Goal: Transaction & Acquisition: Purchase product/service

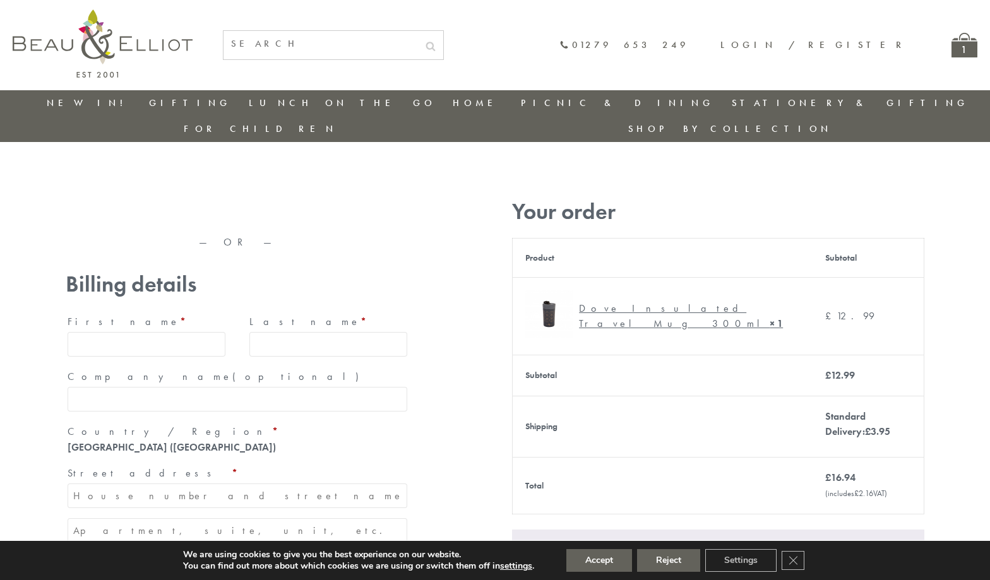
type input "[EMAIL_ADDRESS][DOMAIN_NAME]"
type input "[PERSON_NAME]"
type input "23, [GEOGRAPHIC_DATA], [GEOGRAPHIC_DATA]"
type input "[GEOGRAPHIC_DATA]"
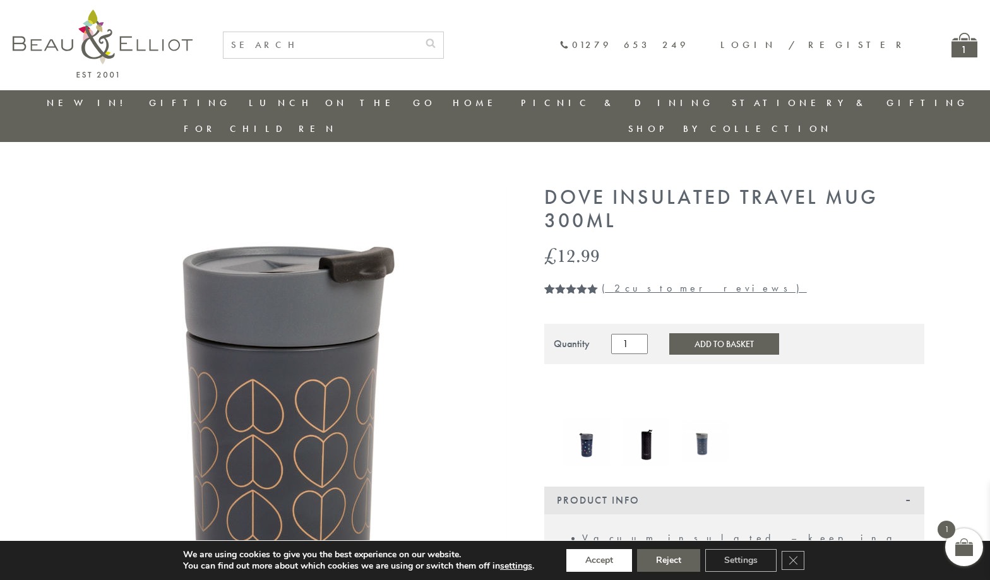
click at [600, 561] on button "Accept" at bounding box center [599, 560] width 66 height 23
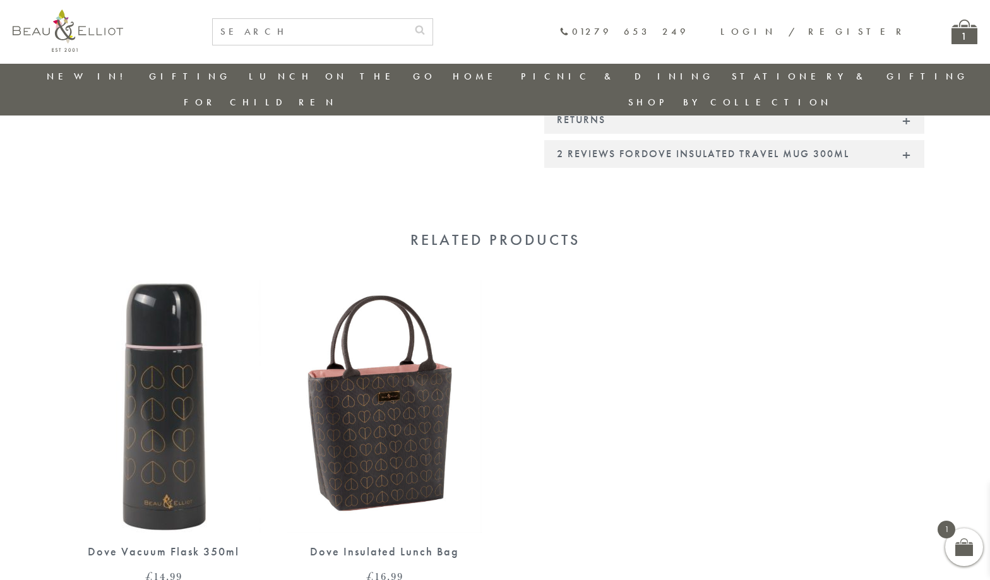
scroll to position [706, 0]
